Goal: Check status: Check status

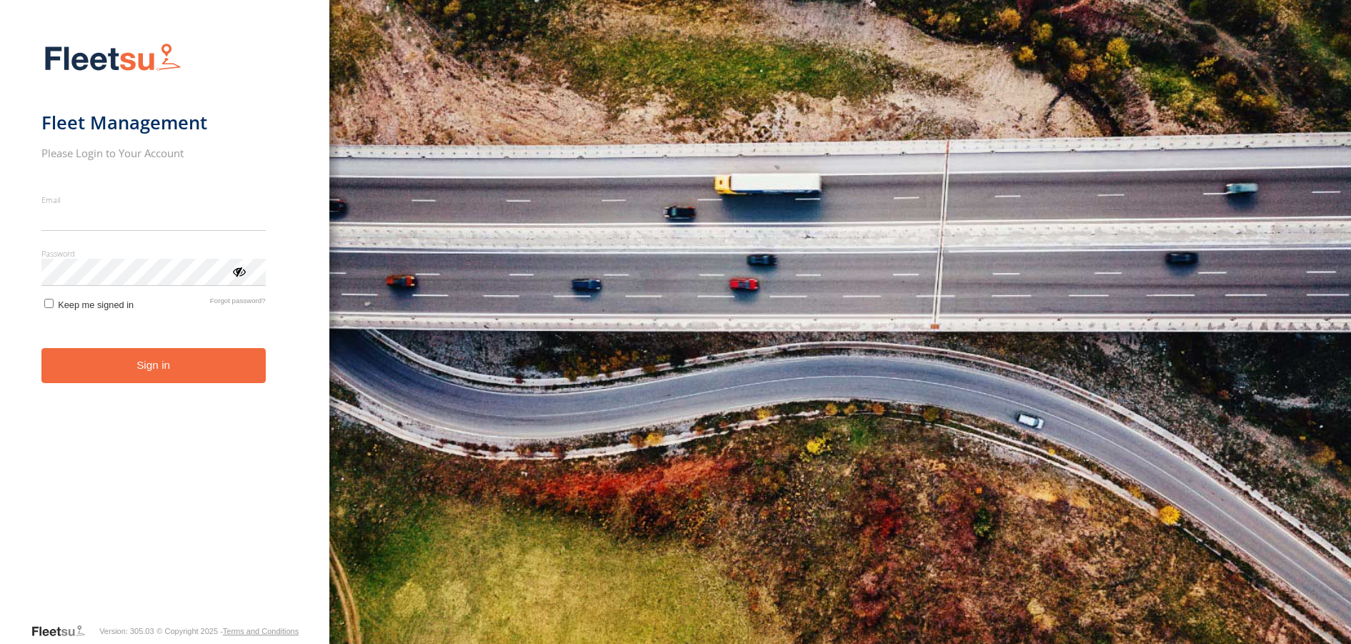
type input "**********"
click at [144, 382] on button "Sign in" at bounding box center [153, 365] width 224 height 35
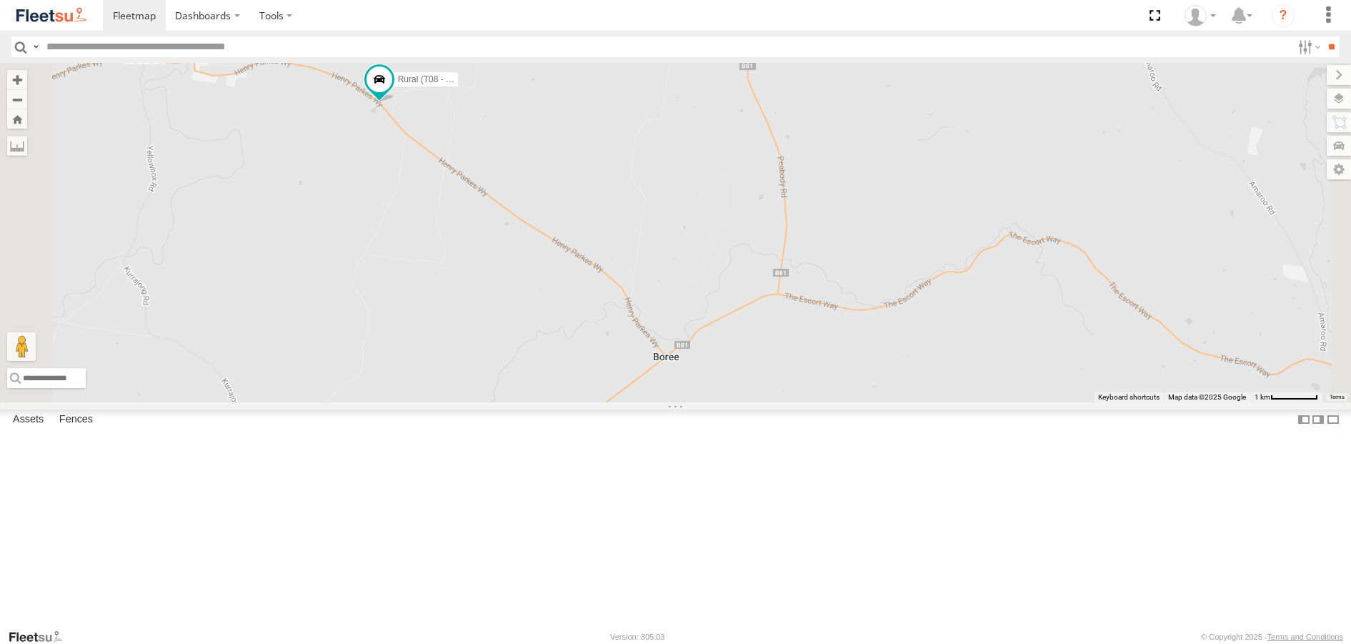
drag, startPoint x: 527, startPoint y: 124, endPoint x: 600, endPoint y: 334, distance: 221.9
click at [599, 334] on div "Rural (T08 - [PERSON_NAME]) Revesby (T07 - [PERSON_NAME])" at bounding box center [675, 232] width 1351 height 339
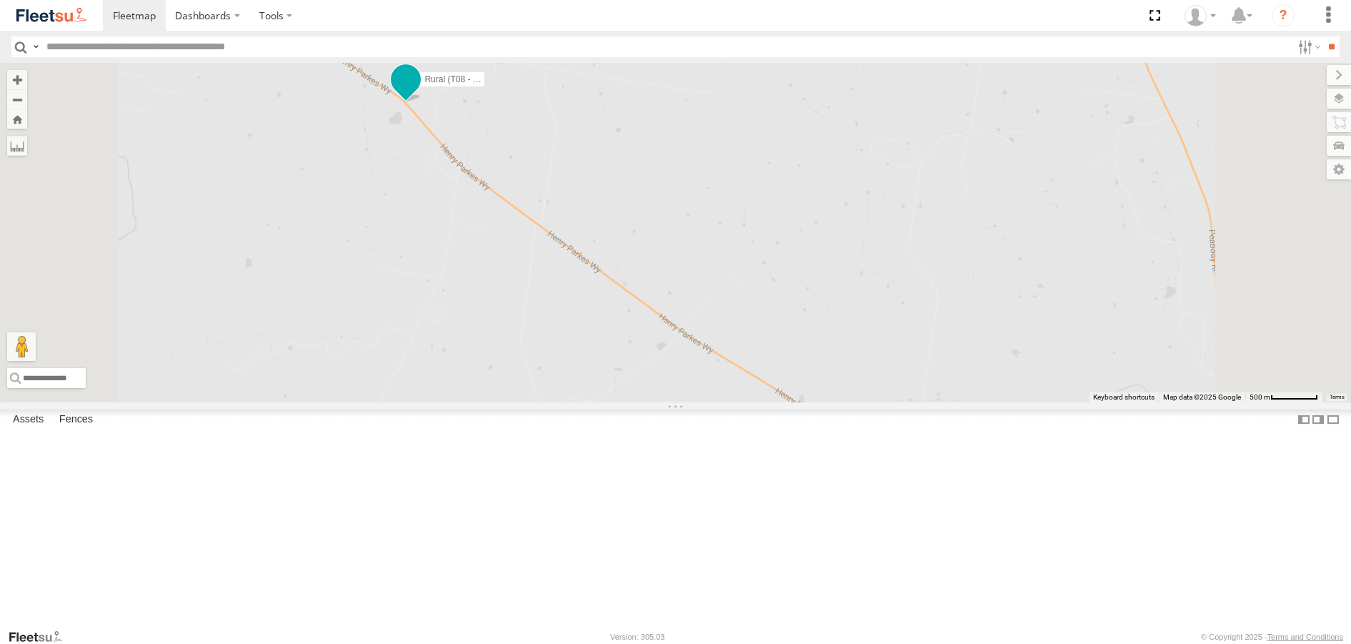
click at [419, 93] on span at bounding box center [406, 80] width 26 height 26
click at [562, 234] on div "Rural (T08 - [PERSON_NAME]) Revesby (T07 - [PERSON_NAME]) Rural (T08 - [PERSON_…" at bounding box center [675, 232] width 1351 height 339
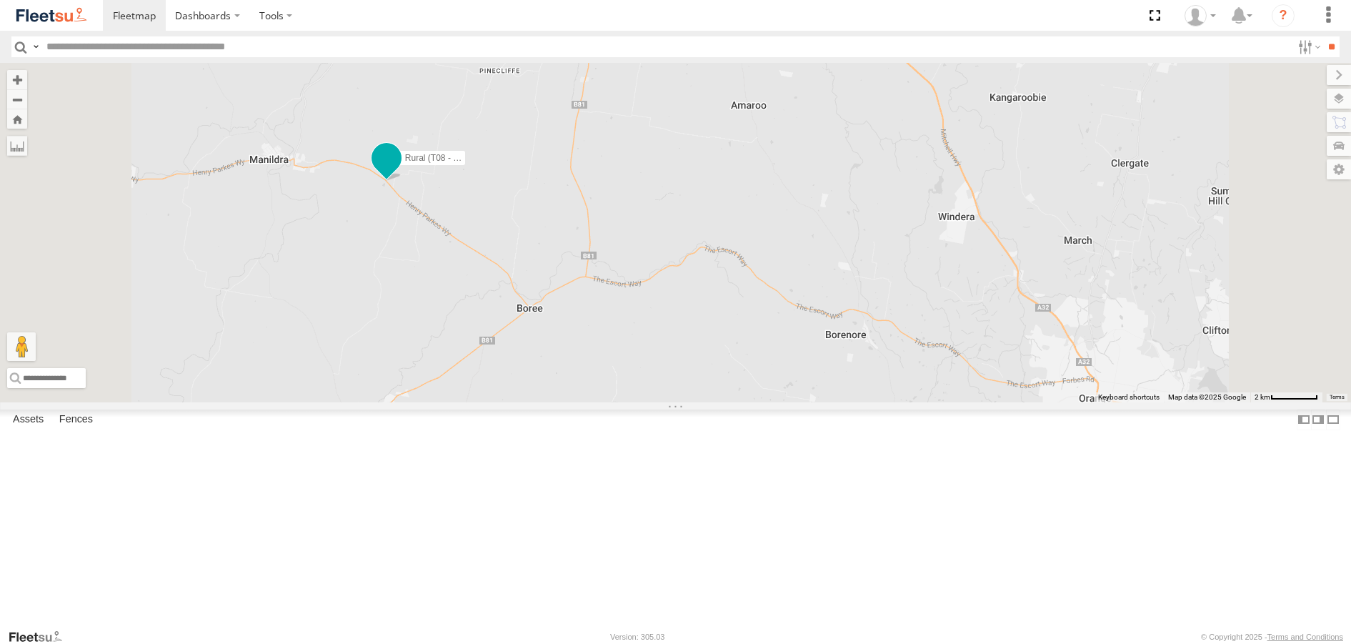
click at [399, 171] on span at bounding box center [386, 158] width 26 height 26
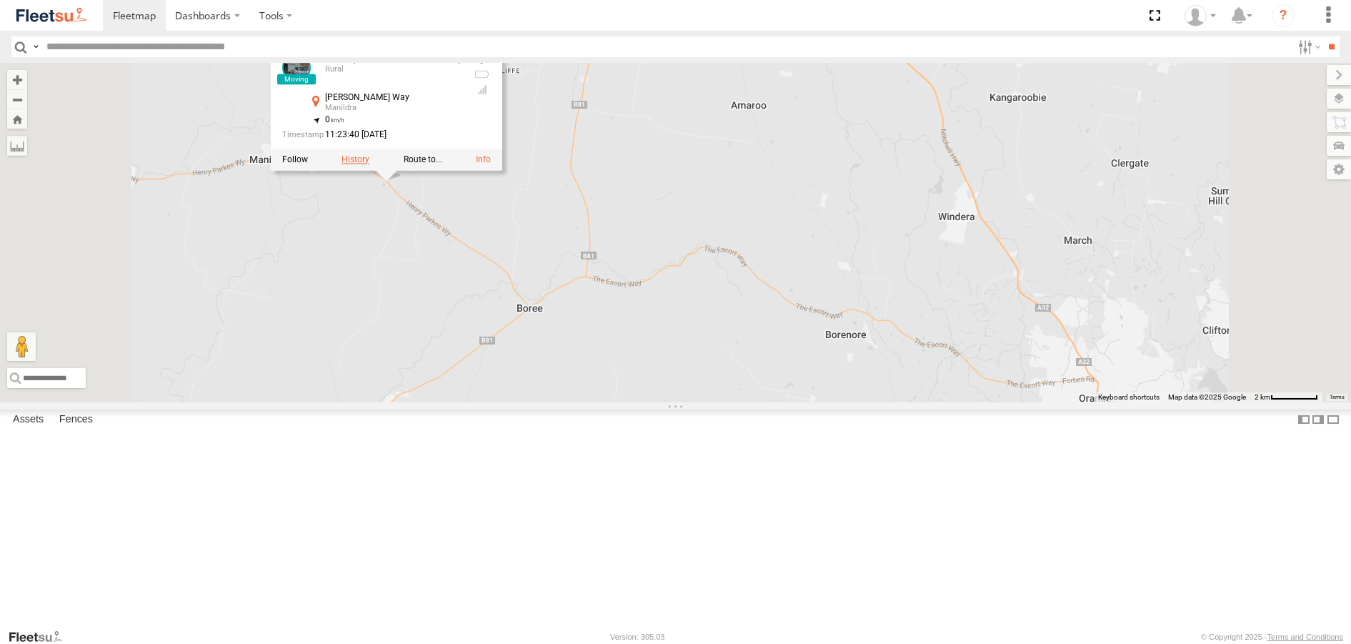
click at [369, 164] on label at bounding box center [355, 159] width 28 height 10
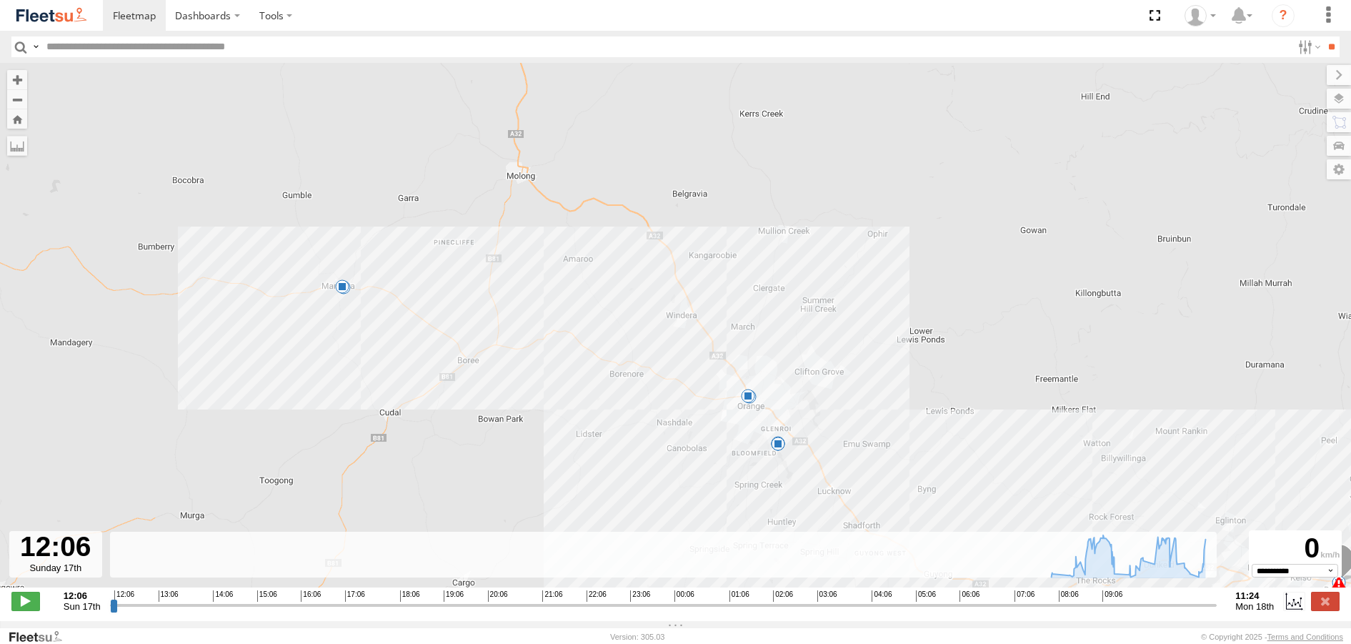
drag, startPoint x: 203, startPoint y: 208, endPoint x: 374, endPoint y: 320, distance: 204.9
click at [378, 326] on div "Rural (T08 - [PERSON_NAME]) 07:57 Mon 07:57 Mon 07:57 Mon 09:31 Mon 09:34 Mon 0…" at bounding box center [675, 332] width 1351 height 539
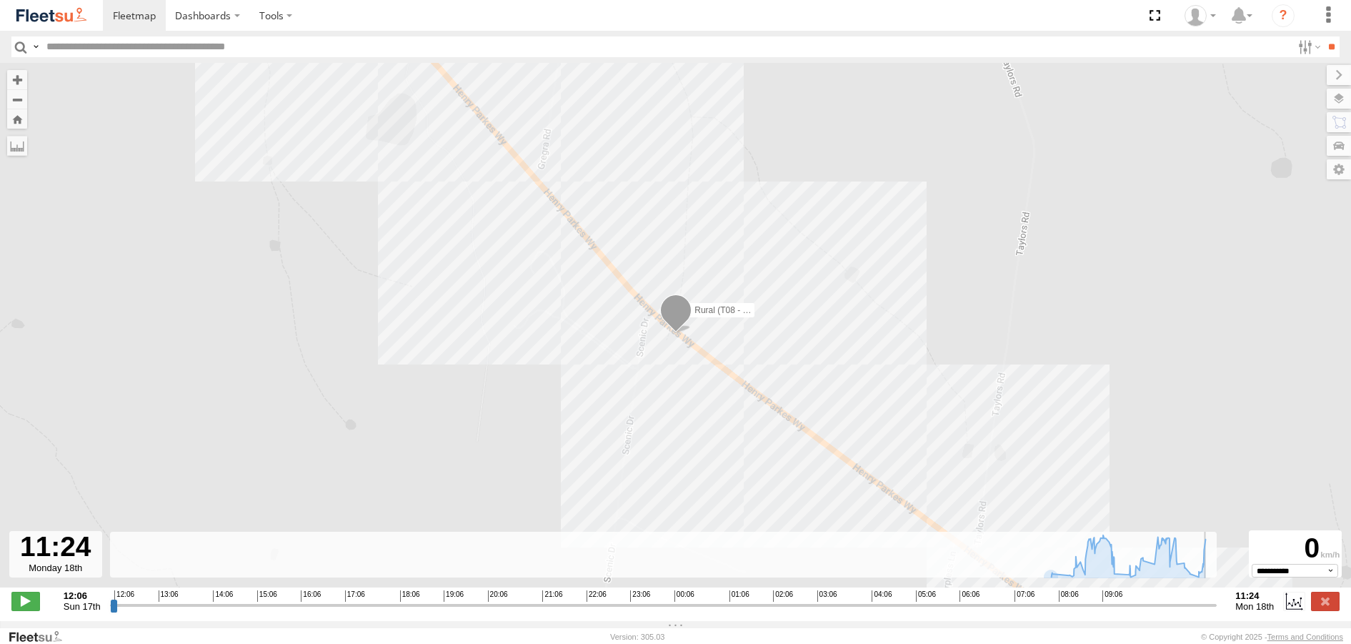
drag, startPoint x: 1167, startPoint y: 610, endPoint x: 1230, endPoint y: 624, distance: 65.0
type input "**********"
click at [1217, 612] on input "range" at bounding box center [663, 605] width 1107 height 14
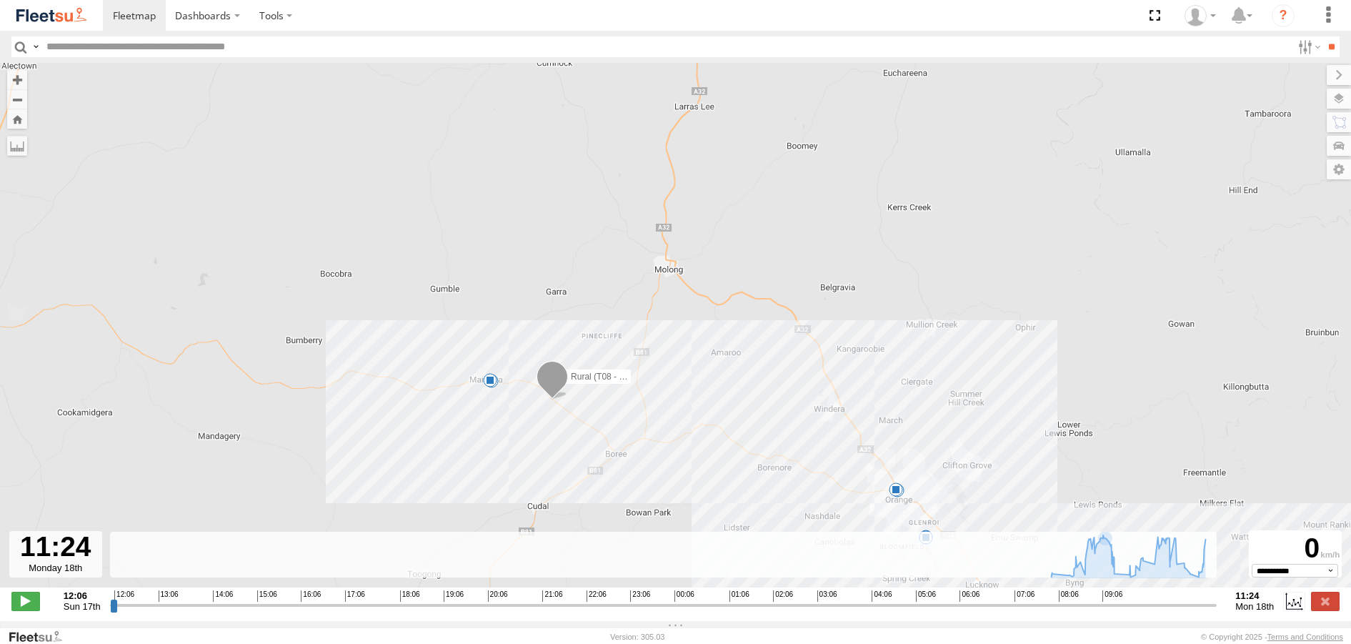
click at [931, 514] on div "Rural (T08 - [PERSON_NAME]) 07:57 Mon 07:57 Mon 07:57 Mon 09:31 Mon 09:34 Mon 0…" at bounding box center [675, 332] width 1351 height 539
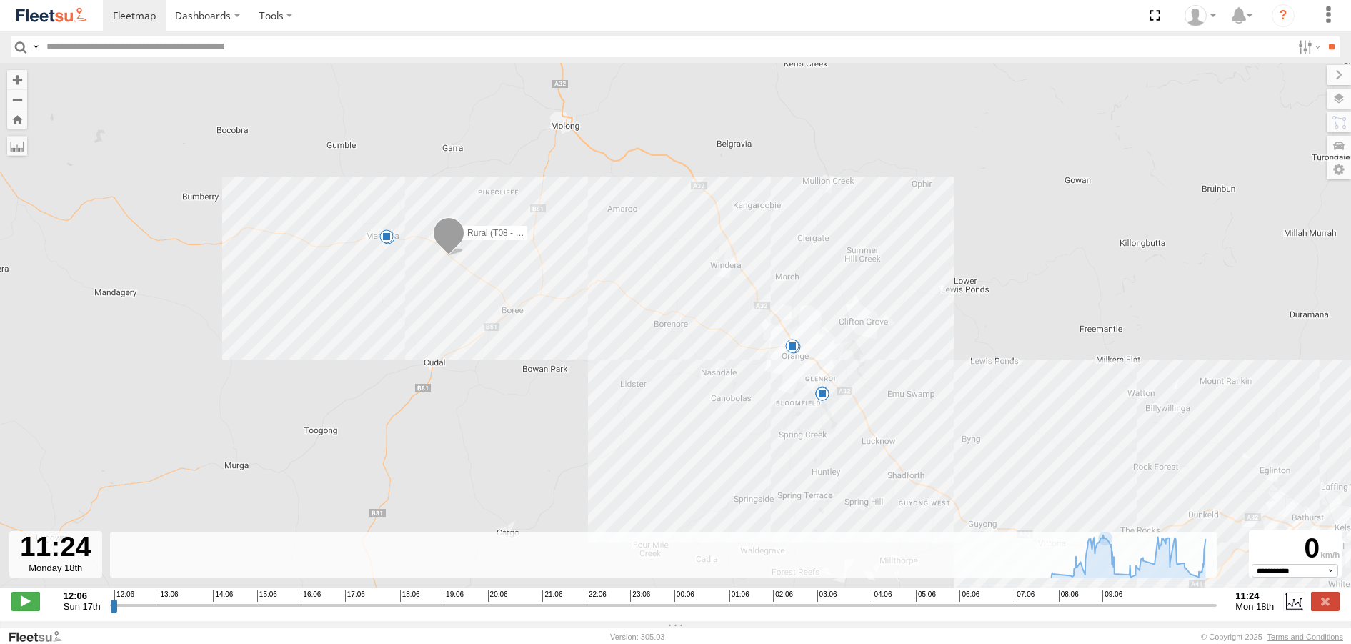
drag, startPoint x: 864, startPoint y: 492, endPoint x: 736, endPoint y: 319, distance: 214.9
click at [736, 319] on div "Rural (T08 - [PERSON_NAME]) 07:57 Mon 07:57 Mon 07:57 Mon 09:31 Mon 09:34 Mon 0…" at bounding box center [675, 332] width 1351 height 539
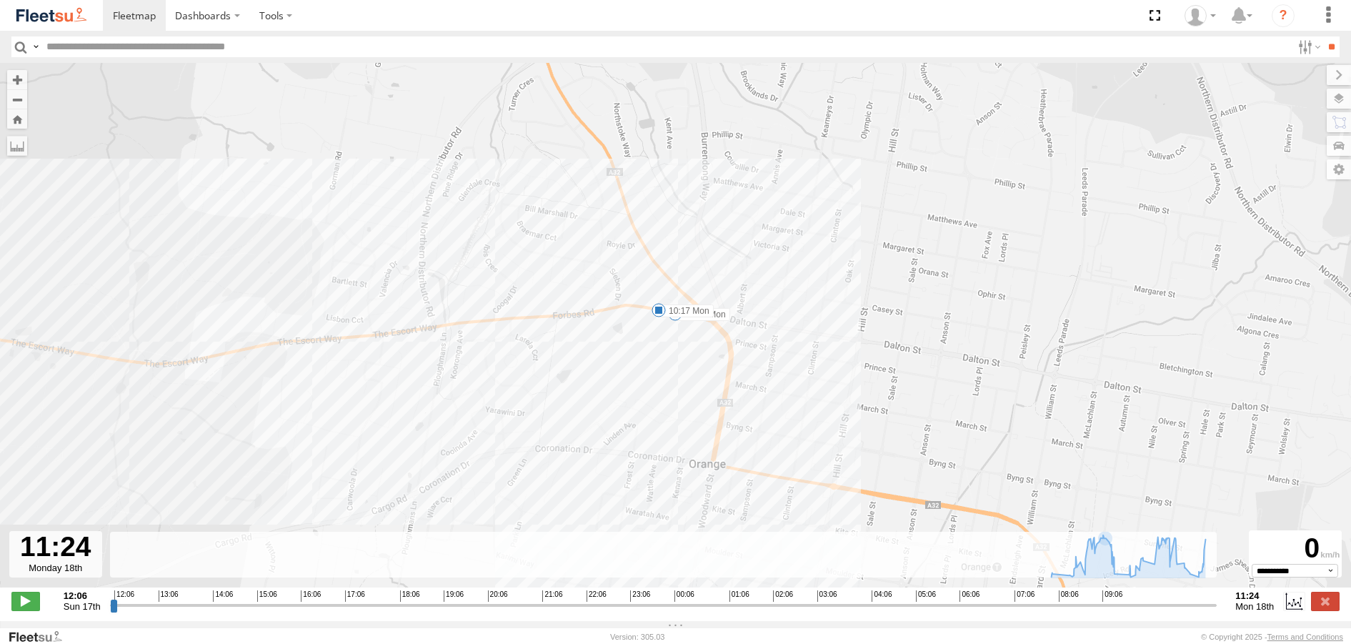
drag, startPoint x: 607, startPoint y: 170, endPoint x: 674, endPoint y: 416, distance: 254.8
click at [669, 417] on div "Rural (T08 - [PERSON_NAME]) 07:57 Mon 07:57 Mon 07:57 Mon 09:31 Mon 09:34 Mon 0…" at bounding box center [675, 332] width 1351 height 539
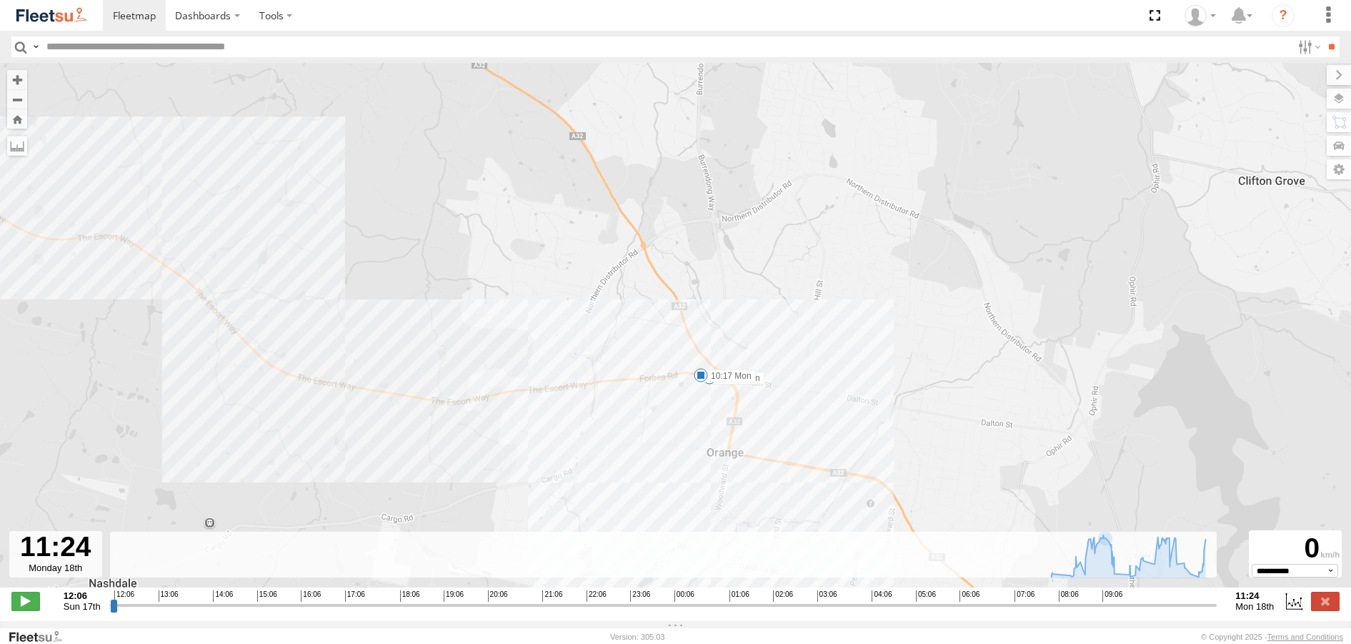
drag, startPoint x: 890, startPoint y: 481, endPoint x: 835, endPoint y: 357, distance: 135.3
click at [835, 357] on div "Rural (T08 - [PERSON_NAME]) 07:57 Mon 07:57 Mon 07:57 Mon 09:31 Mon 09:34 Mon 0…" at bounding box center [675, 332] width 1351 height 539
